Goal: Use online tool/utility: Utilize a website feature to perform a specific function

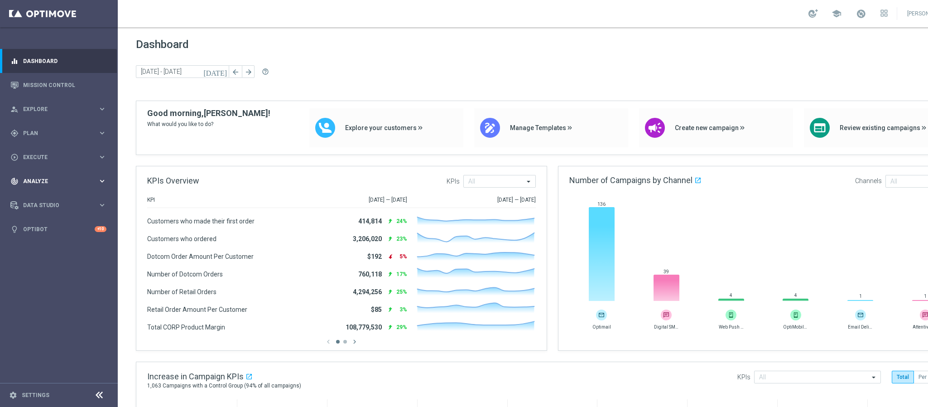
click at [49, 179] on span "Analyze" at bounding box center [60, 180] width 75 height 5
click at [63, 265] on span "BI Studio" at bounding box center [56, 267] width 65 height 5
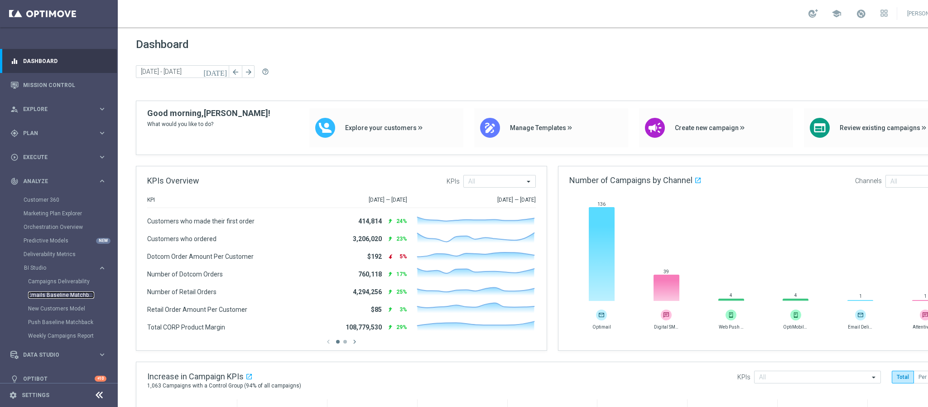
click at [62, 293] on link "Emails Baseline Matchback" at bounding box center [61, 294] width 66 height 7
